Goal: Transaction & Acquisition: Download file/media

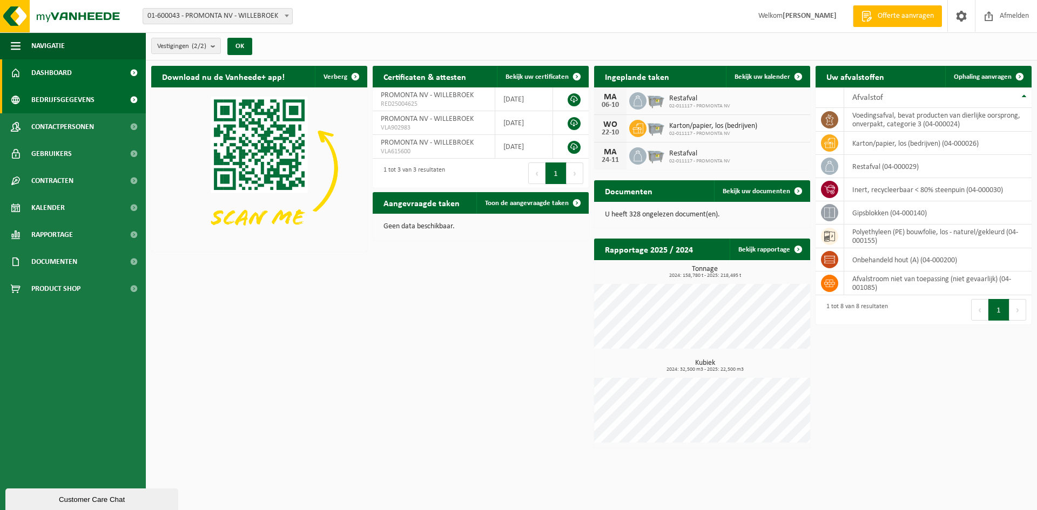
click at [77, 103] on span "Bedrijfsgegevens" at bounding box center [62, 99] width 63 height 27
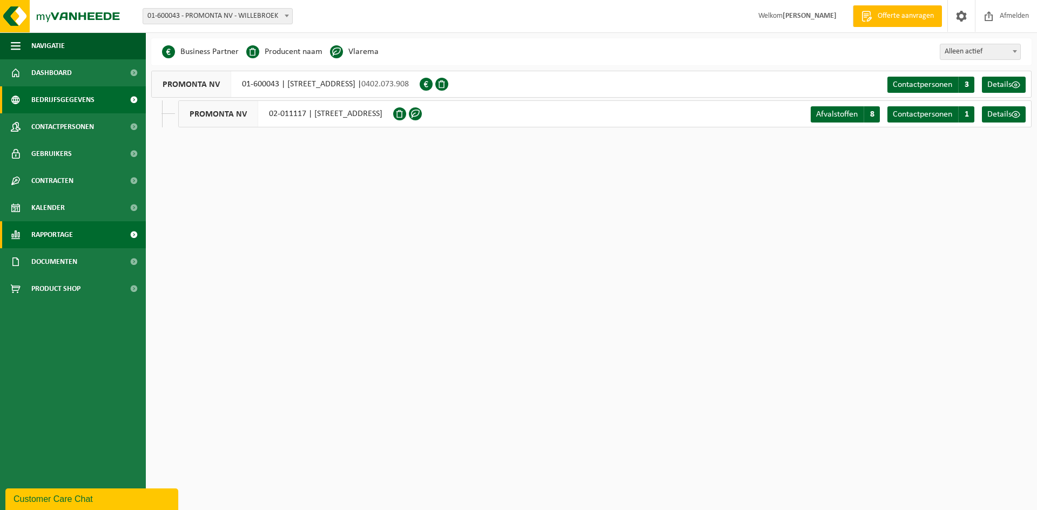
click at [63, 231] on span "Rapportage" at bounding box center [52, 234] width 42 height 27
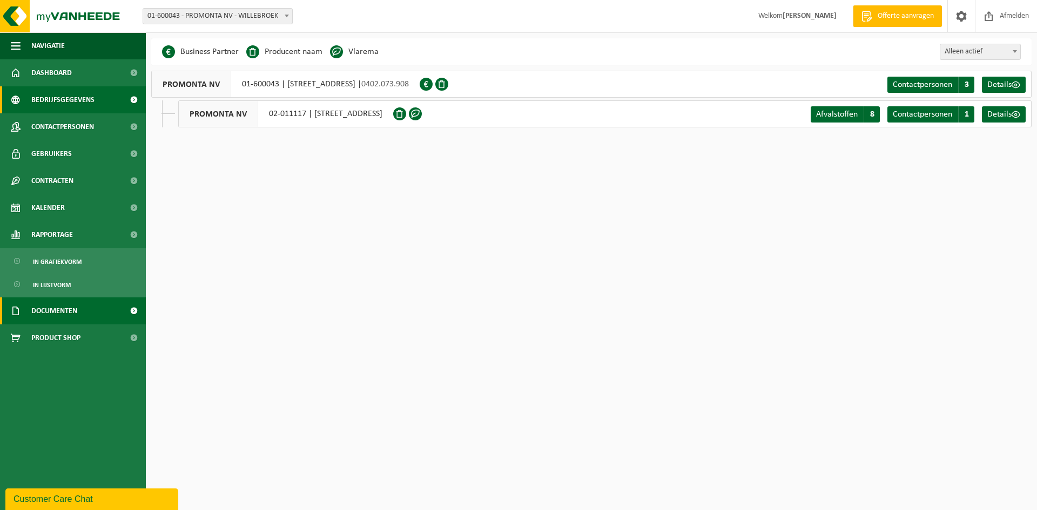
click at [66, 305] on span "Documenten" at bounding box center [54, 310] width 46 height 27
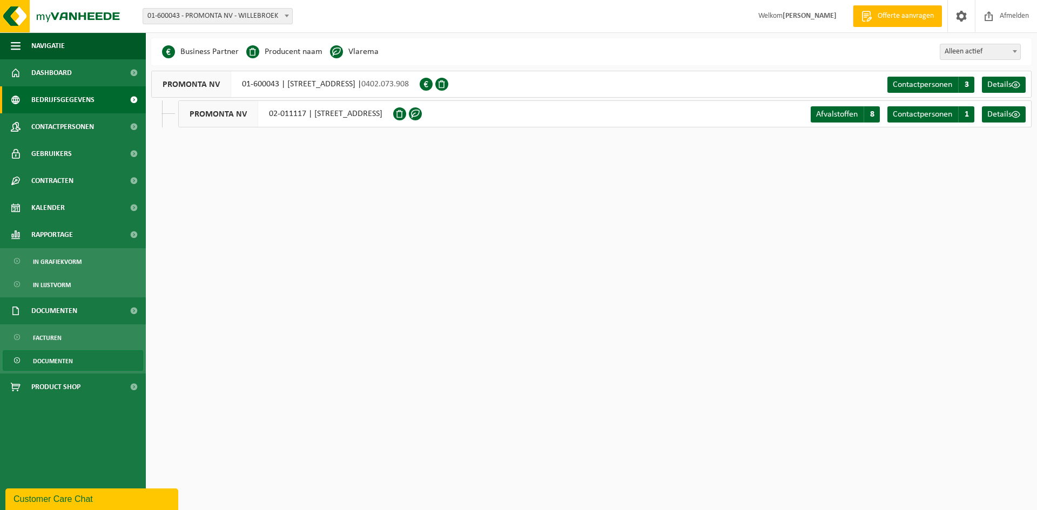
click at [57, 360] on span "Documenten" at bounding box center [53, 361] width 40 height 21
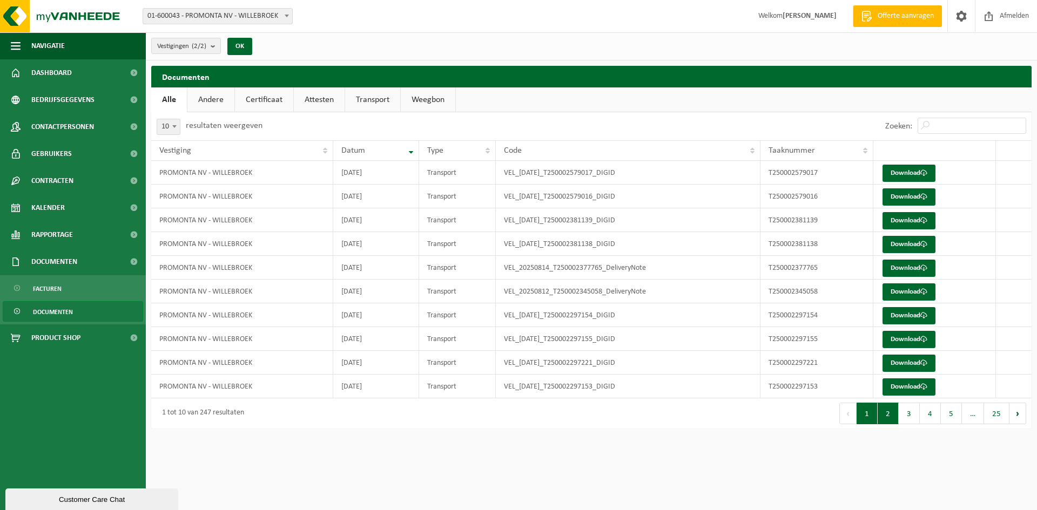
click at [891, 420] on button "2" at bounding box center [887, 414] width 21 height 22
click at [905, 245] on link "Download" at bounding box center [908, 244] width 53 height 17
click at [896, 268] on link "Download" at bounding box center [908, 268] width 53 height 17
click at [917, 169] on link "Download" at bounding box center [908, 173] width 53 height 17
click at [874, 416] on button "1" at bounding box center [866, 414] width 21 height 22
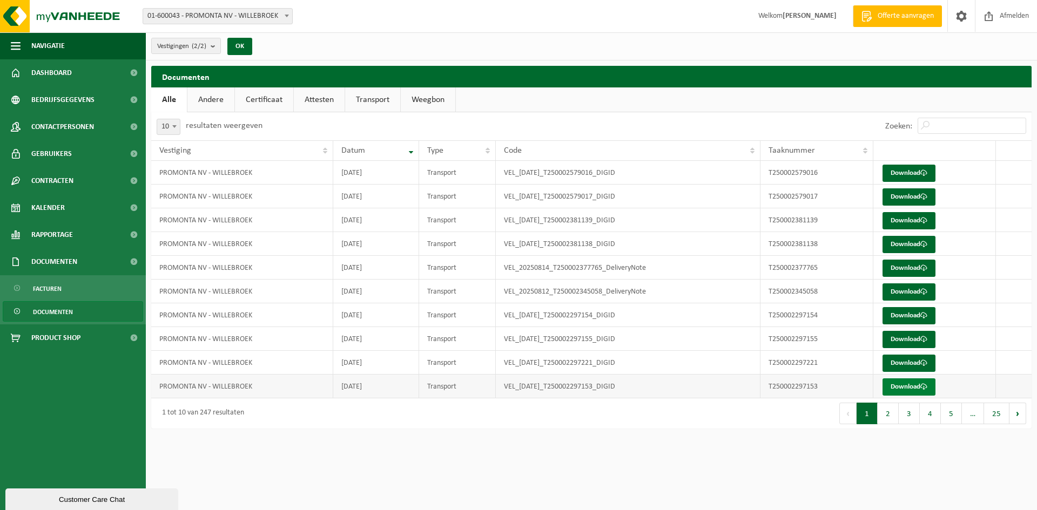
click at [896, 385] on link "Download" at bounding box center [908, 386] width 53 height 17
click at [893, 411] on button "2" at bounding box center [887, 414] width 21 height 22
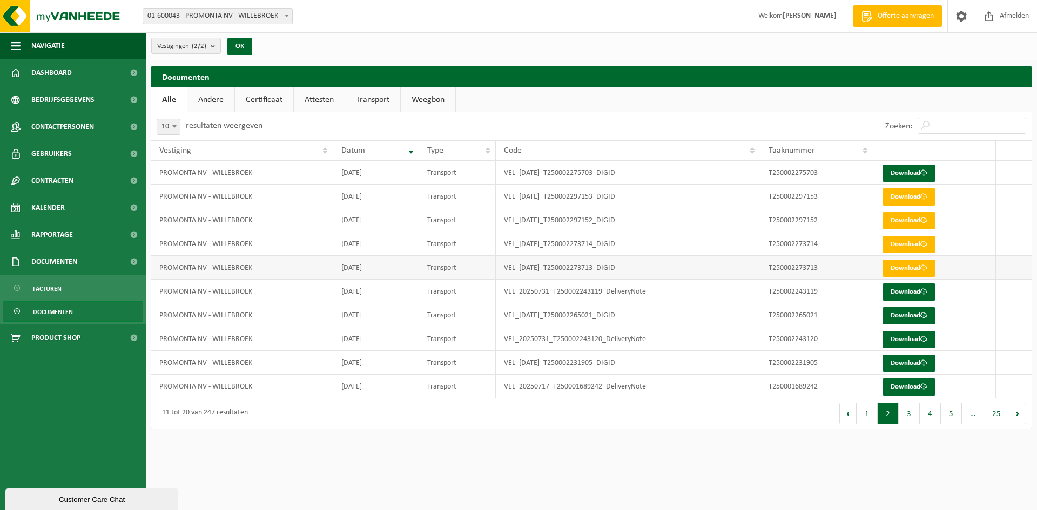
click at [1022, 257] on td at bounding box center [1014, 268] width 36 height 24
click at [906, 175] on link "Download" at bounding box center [908, 173] width 53 height 17
